Goal: Transaction & Acquisition: Purchase product/service

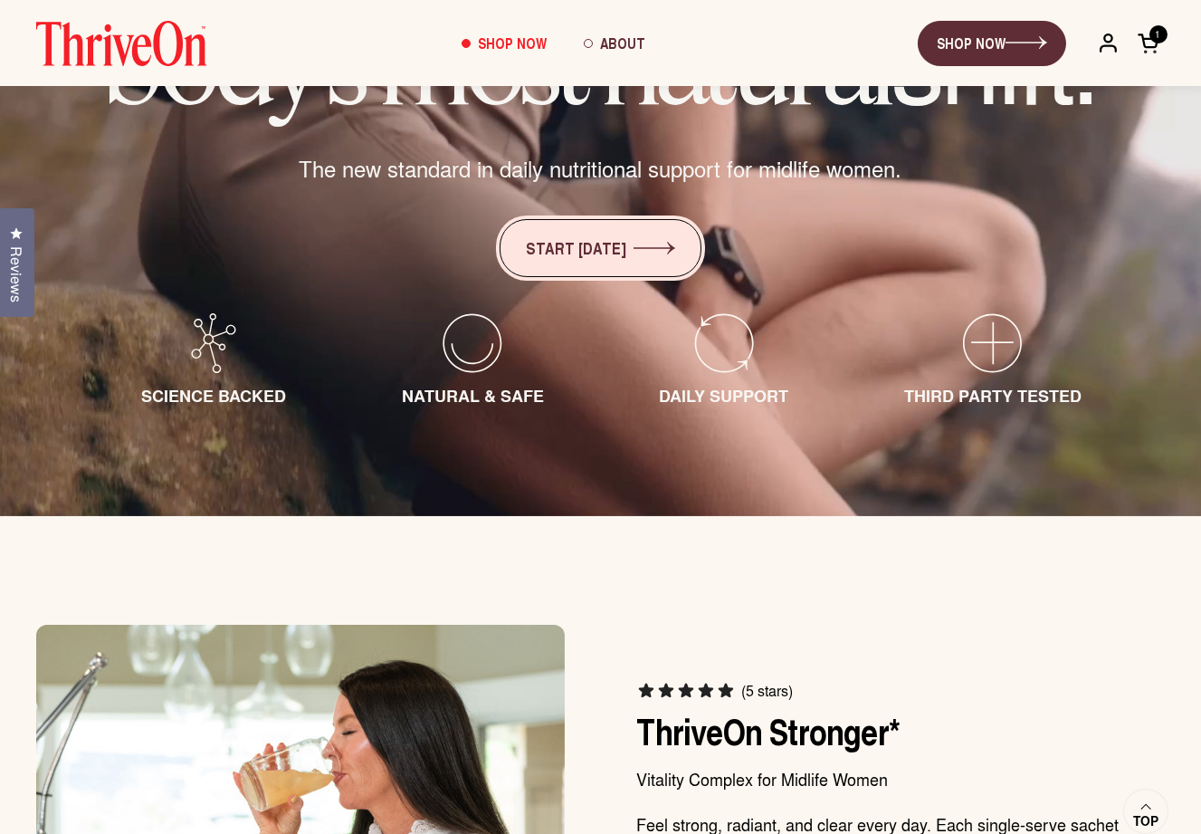
scroll to position [245, 0]
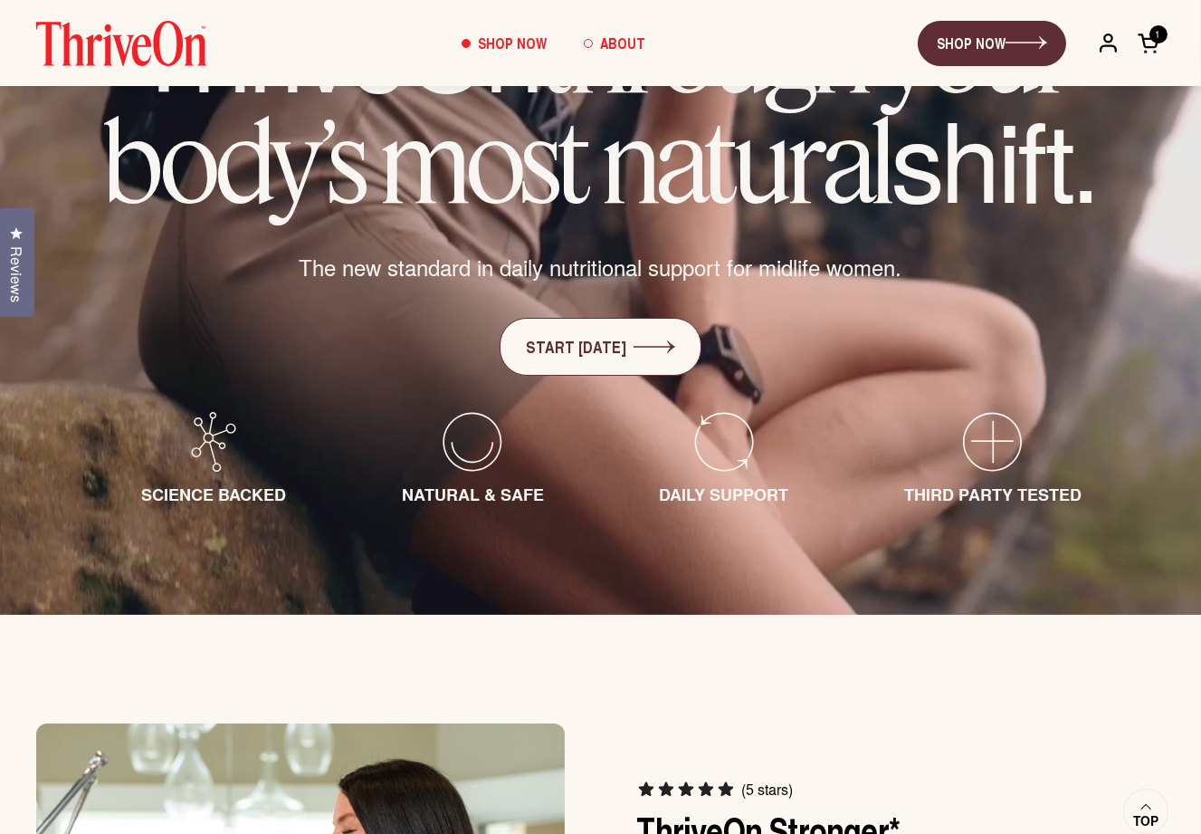
click at [617, 46] on span "About" at bounding box center [623, 43] width 45 height 21
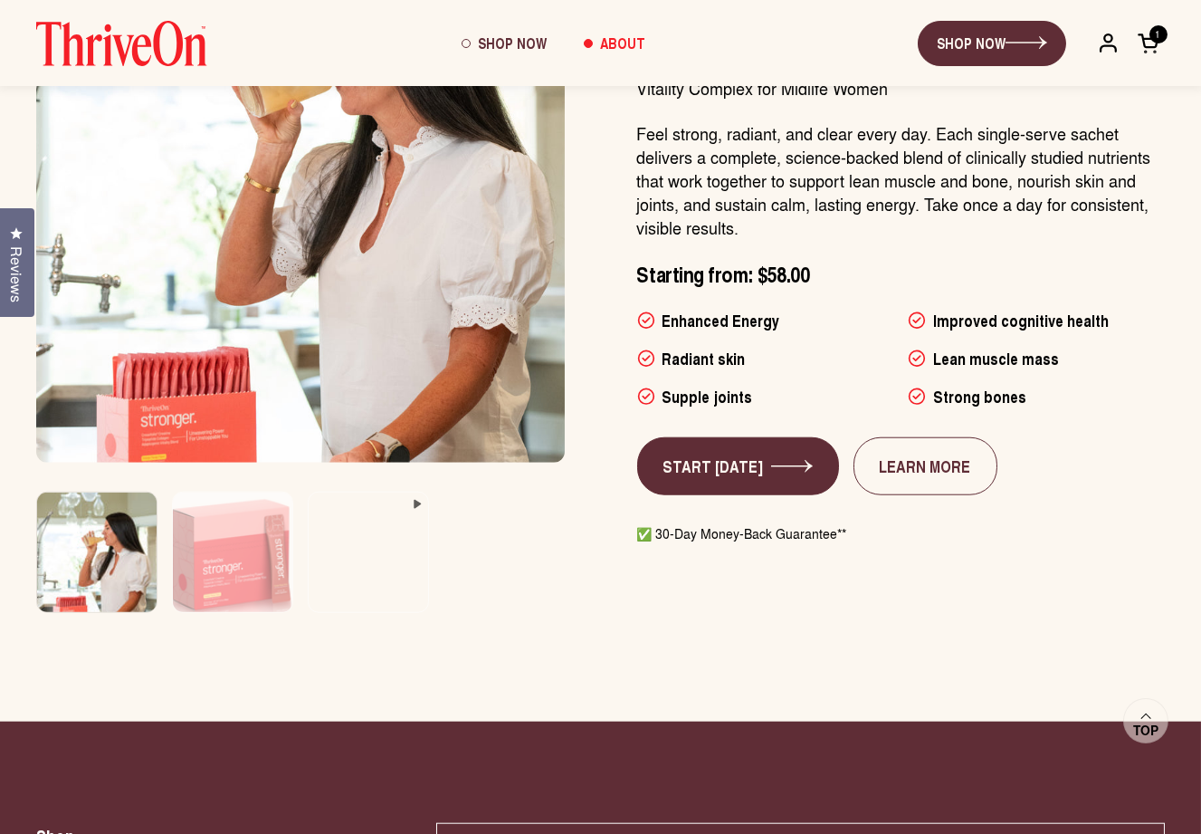
scroll to position [5554, 0]
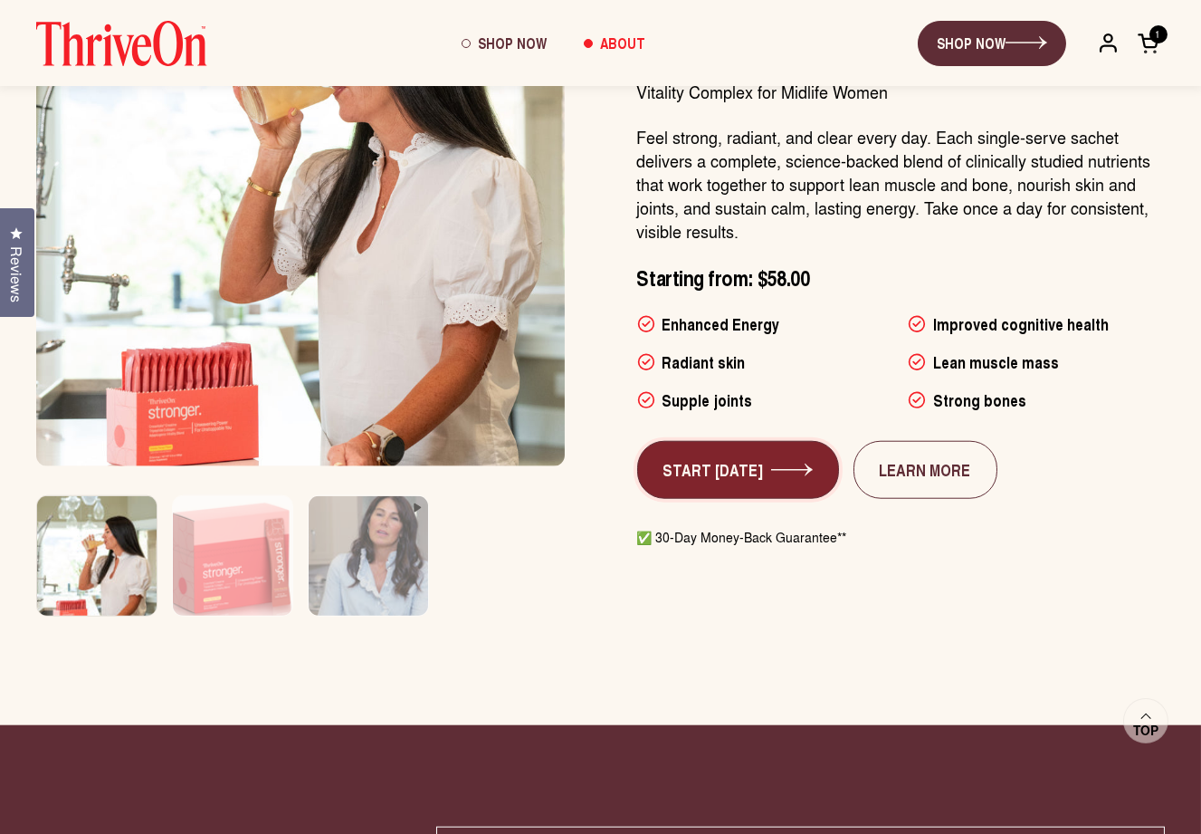
click at [716, 441] on link "START [DATE]" at bounding box center [738, 470] width 202 height 58
